Goal: Navigation & Orientation: Find specific page/section

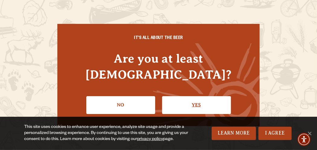
click at [188, 97] on link "Yes" at bounding box center [196, 105] width 69 height 18
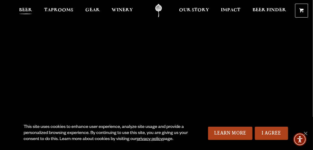
click at [29, 12] on span "Beer" at bounding box center [25, 10] width 13 height 5
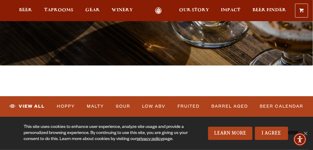
scroll to position [262, 0]
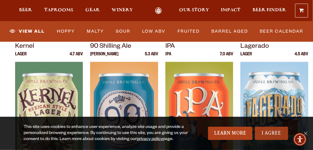
click at [279, 133] on link "I Agree" at bounding box center [271, 133] width 33 height 13
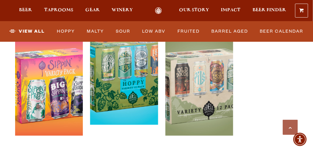
scroll to position [1443, 0]
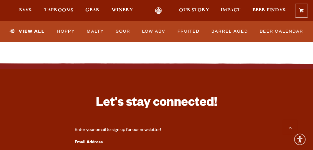
click at [283, 31] on link "Beer Calendar" at bounding box center [282, 31] width 48 height 14
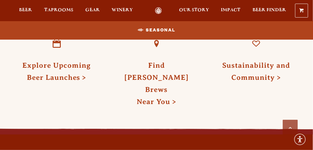
scroll to position [787, 0]
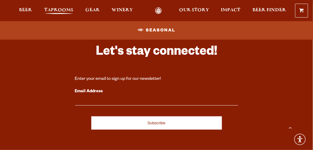
click at [60, 12] on span "Taprooms" at bounding box center [58, 10] width 29 height 5
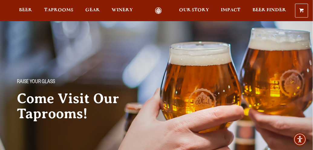
scroll to position [131, 0]
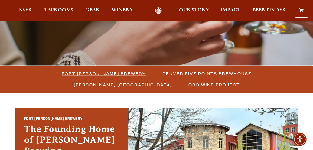
click at [74, 74] on span "Fort [PERSON_NAME] Brewery" at bounding box center [104, 73] width 84 height 9
click at [127, 10] on span "Winery" at bounding box center [122, 10] width 21 height 5
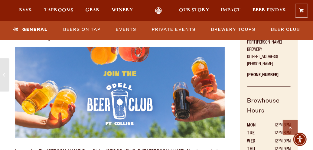
scroll to position [393, 0]
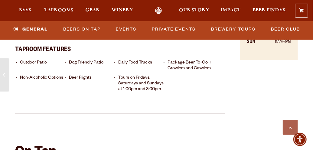
click at [143, 60] on li "Daily Food Trucks" at bounding box center [141, 65] width 47 height 11
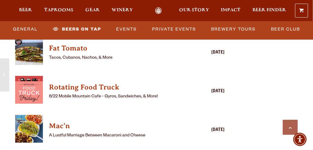
scroll to position [1720, 0]
